Goal: Information Seeking & Learning: Learn about a topic

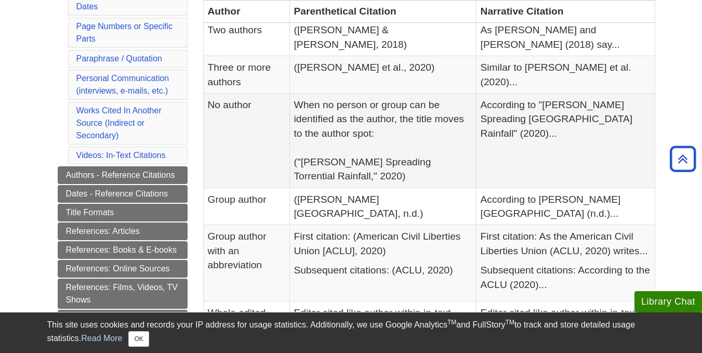
scroll to position [314, 0]
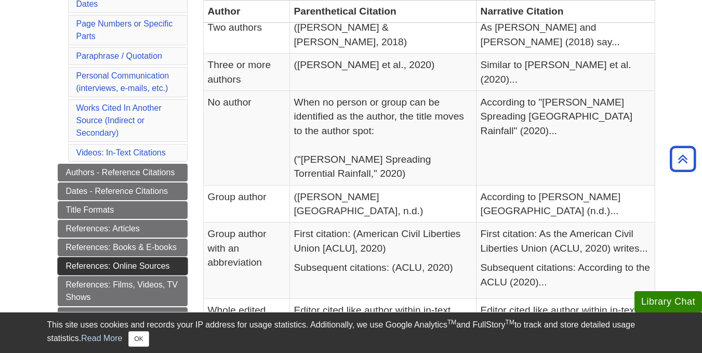
click at [162, 262] on link "References: Online Sources" at bounding box center [123, 266] width 130 height 18
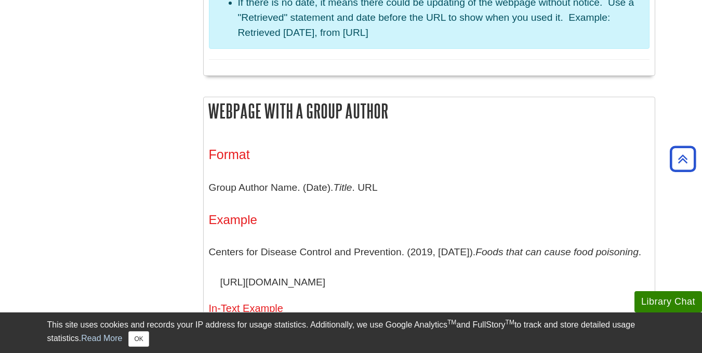
scroll to position [954, 0]
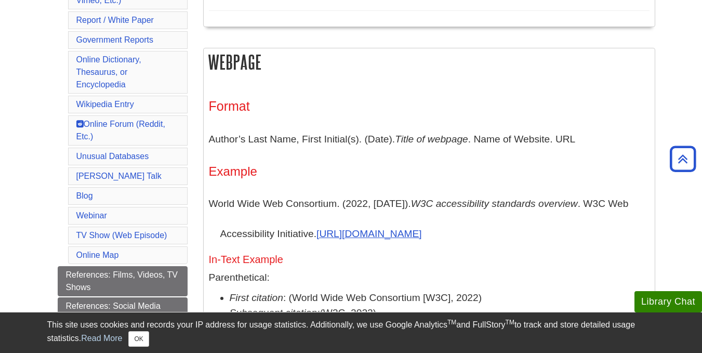
scroll to position [513, 0]
